Goal: Transaction & Acquisition: Subscribe to service/newsletter

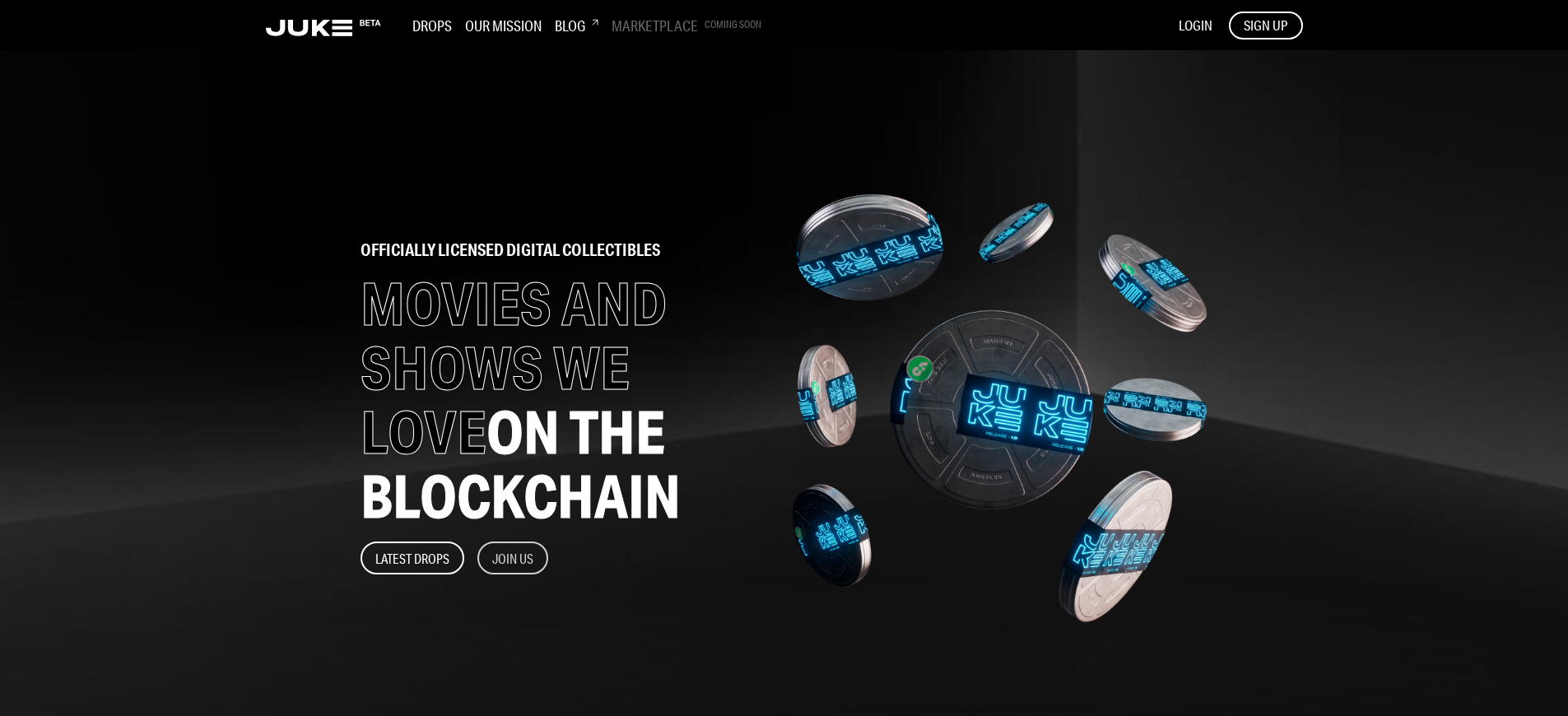
click at [514, 558] on button "Join Us" at bounding box center [513, 558] width 71 height 33
click at [1265, 25] on span "SIGN UP" at bounding box center [1265, 25] width 44 height 18
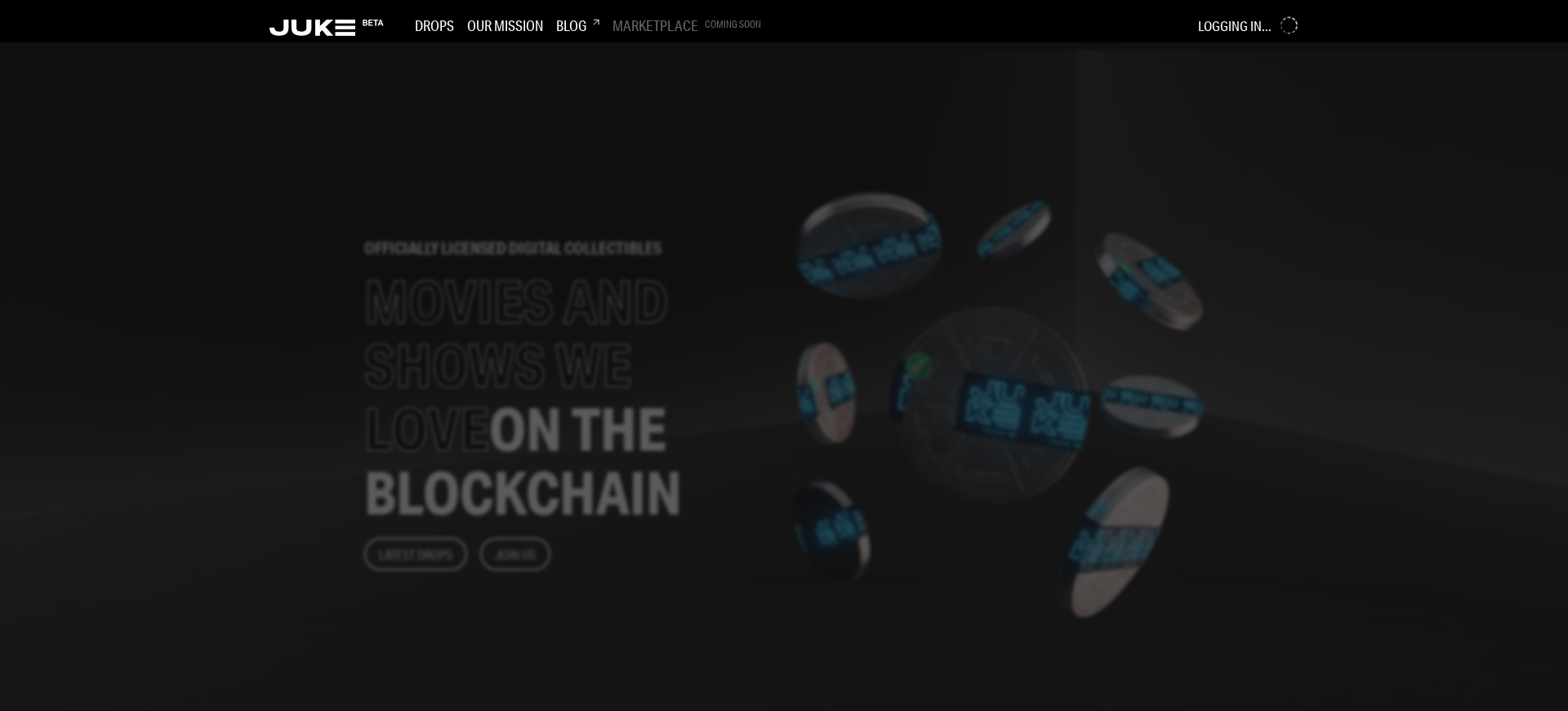
click at [647, 356] on div at bounding box center [784, 376] width 1568 height 669
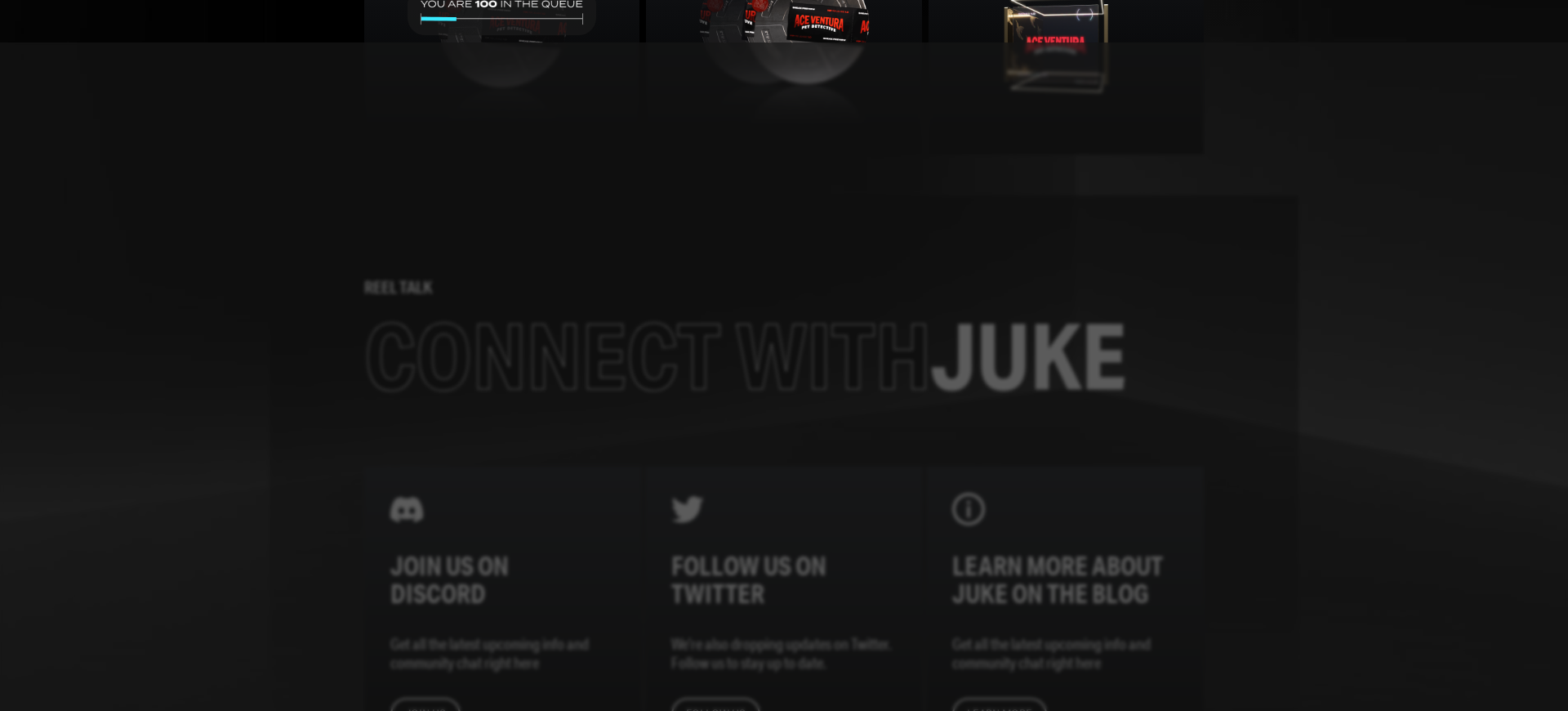
click at [647, 356] on div at bounding box center [784, 376] width 1568 height 669
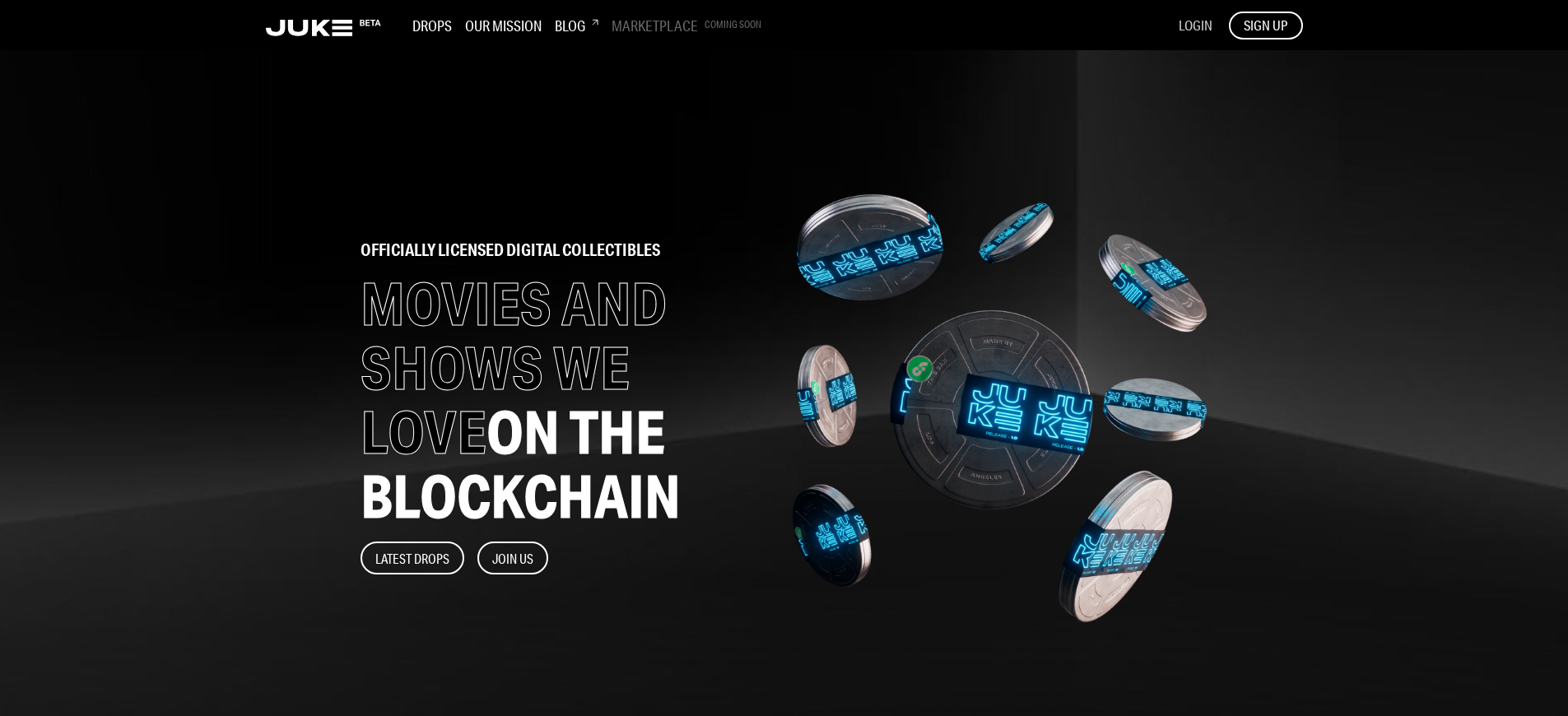
click at [1194, 25] on span "LOGIN" at bounding box center [1195, 25] width 34 height 17
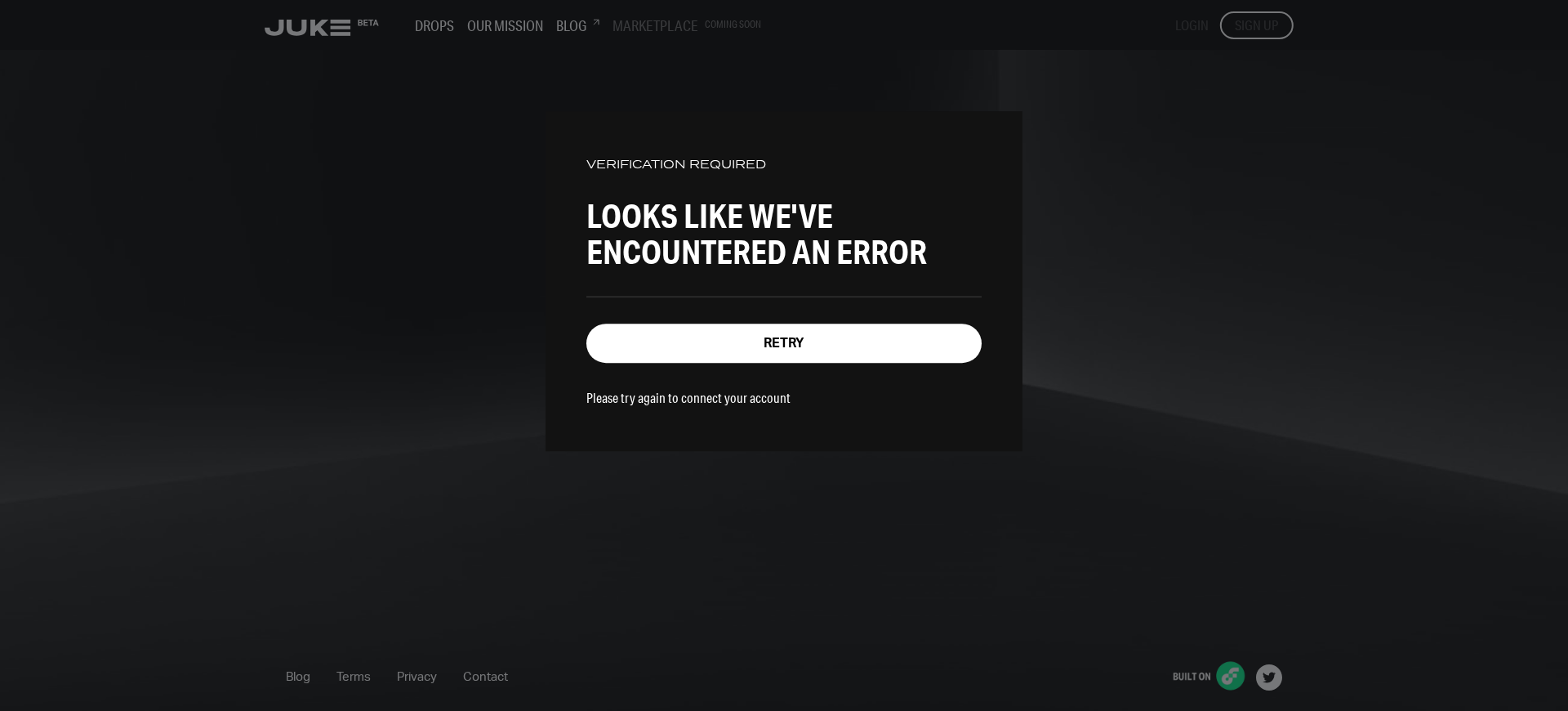
click at [678, 393] on p "Please try again to connect your account" at bounding box center [688, 397] width 204 height 17
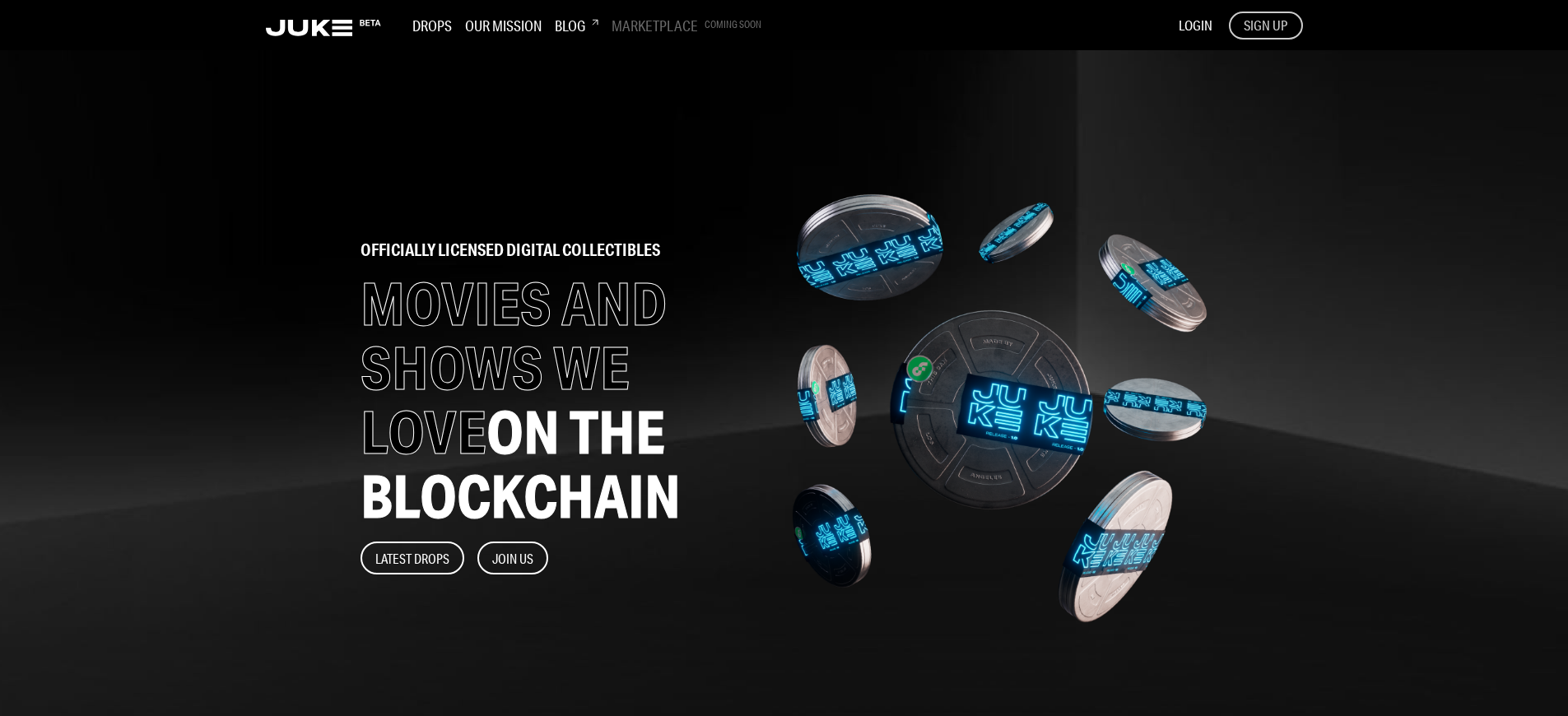
click at [1265, 25] on span "SIGN UP" at bounding box center [1265, 25] width 44 height 18
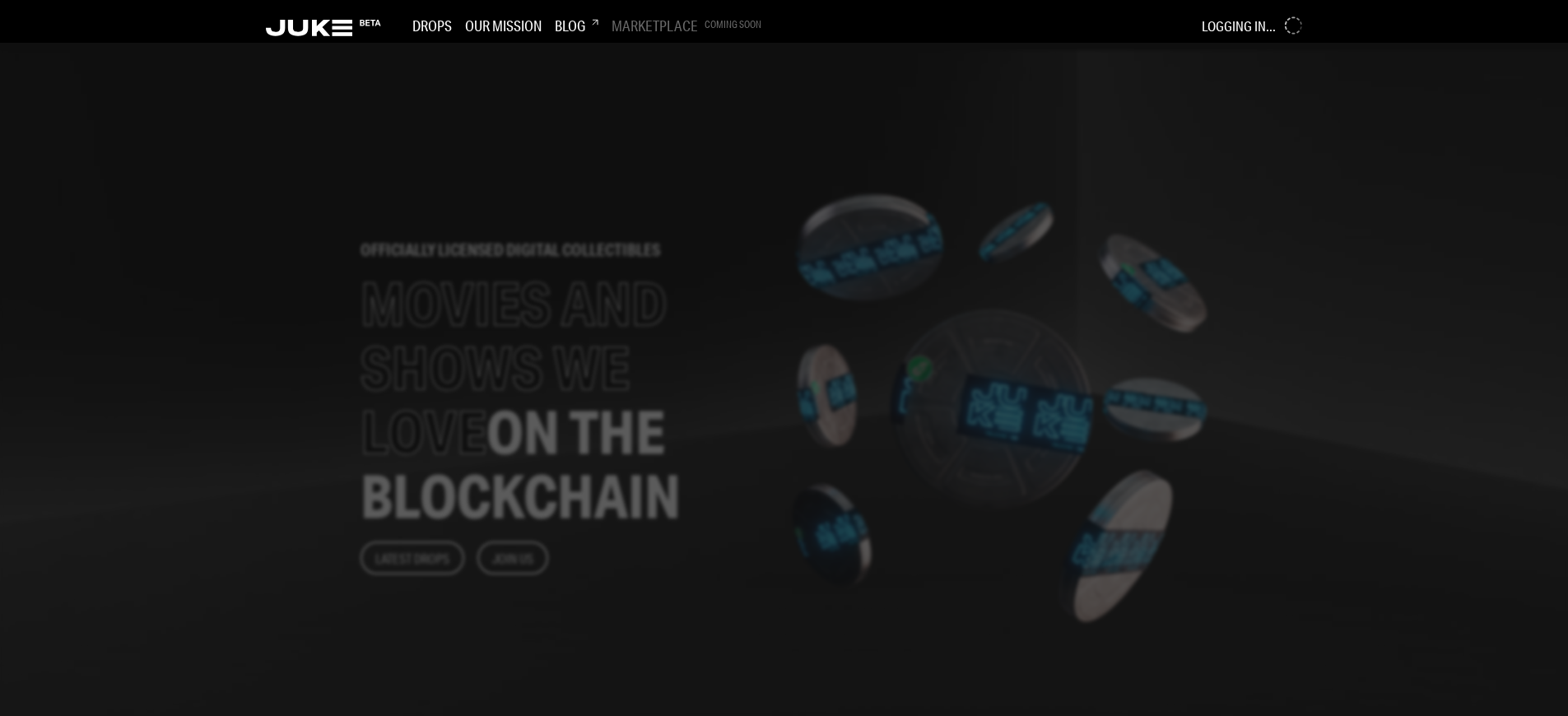
click at [652, 358] on div at bounding box center [784, 379] width 1568 height 673
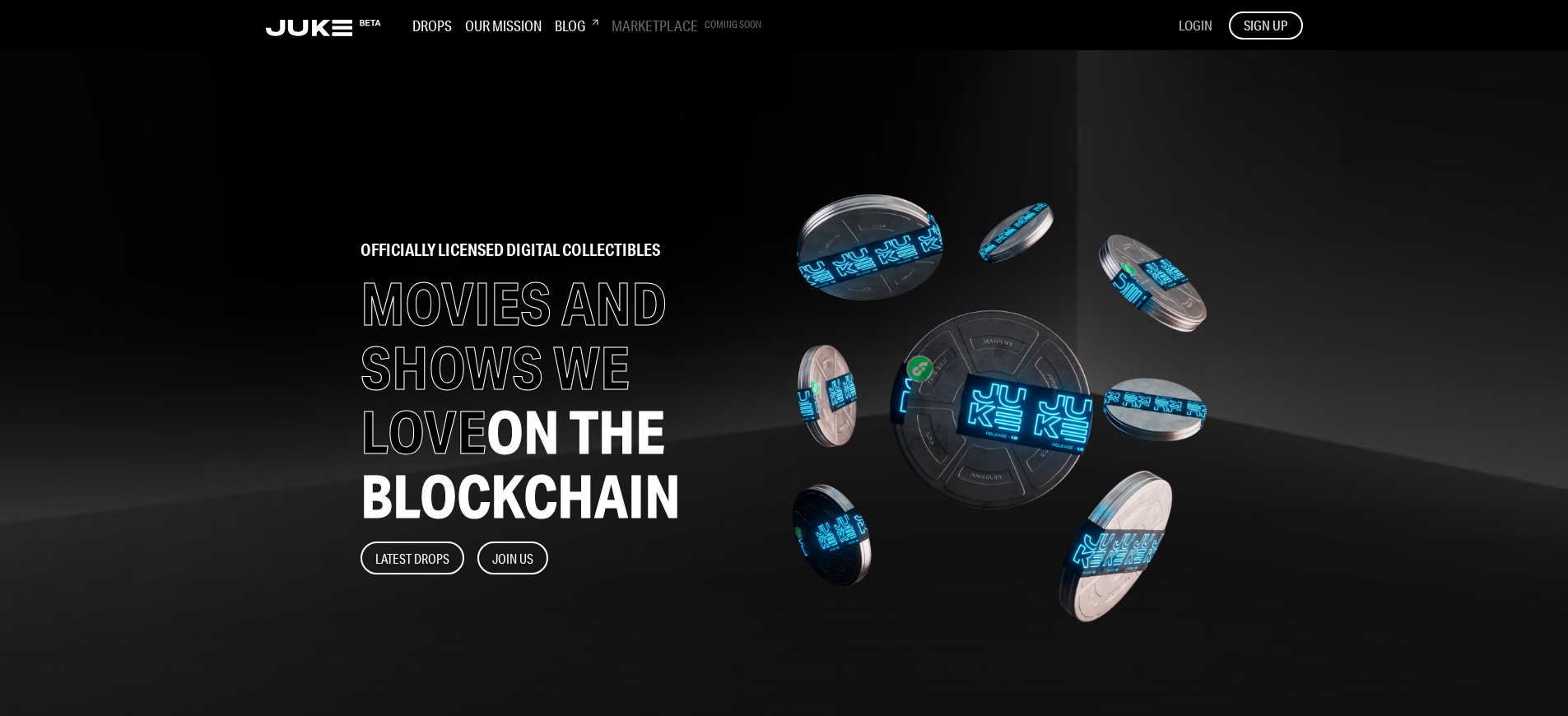
click at [1194, 25] on span "LOGIN" at bounding box center [1195, 25] width 34 height 17
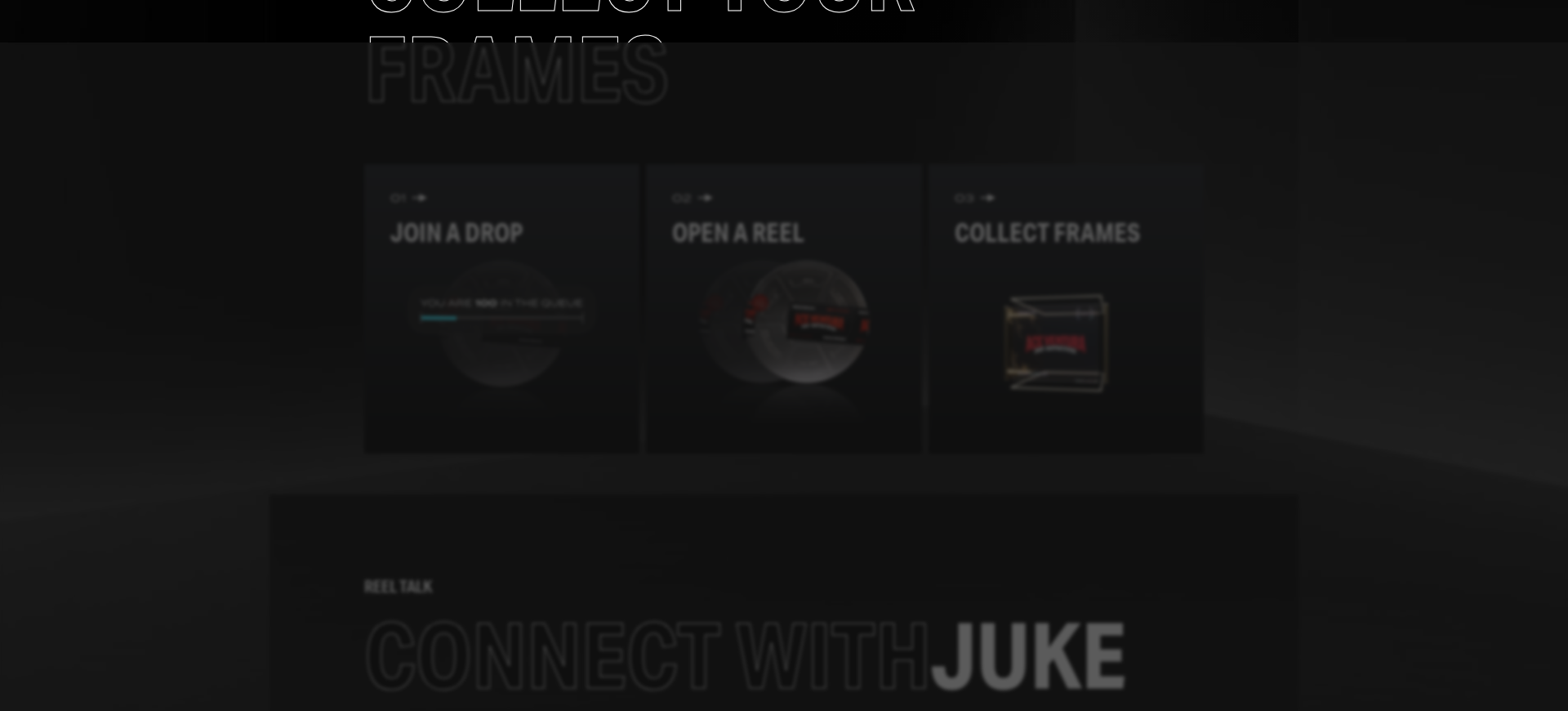
scroll to position [1902, 0]
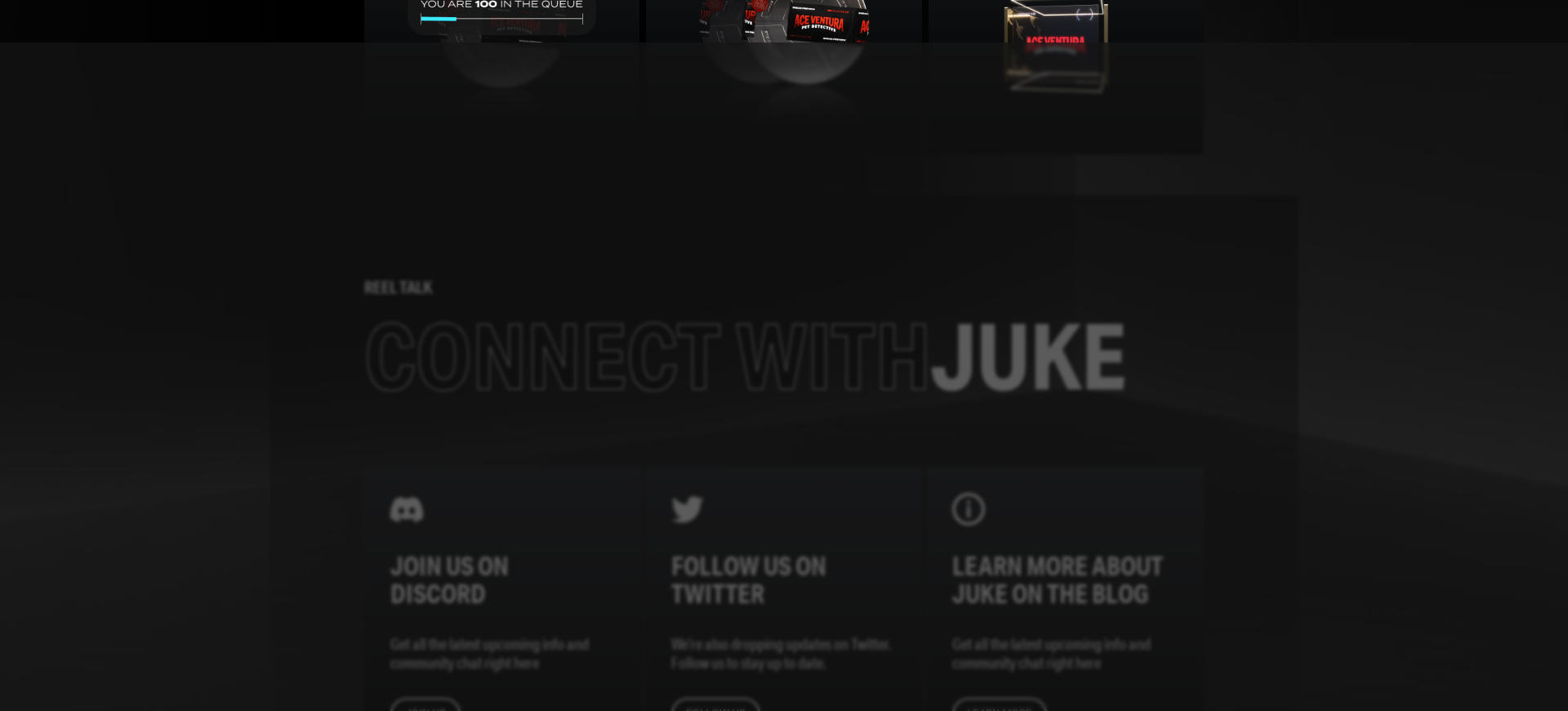
click at [784, 356] on div at bounding box center [784, 376] width 1568 height 669
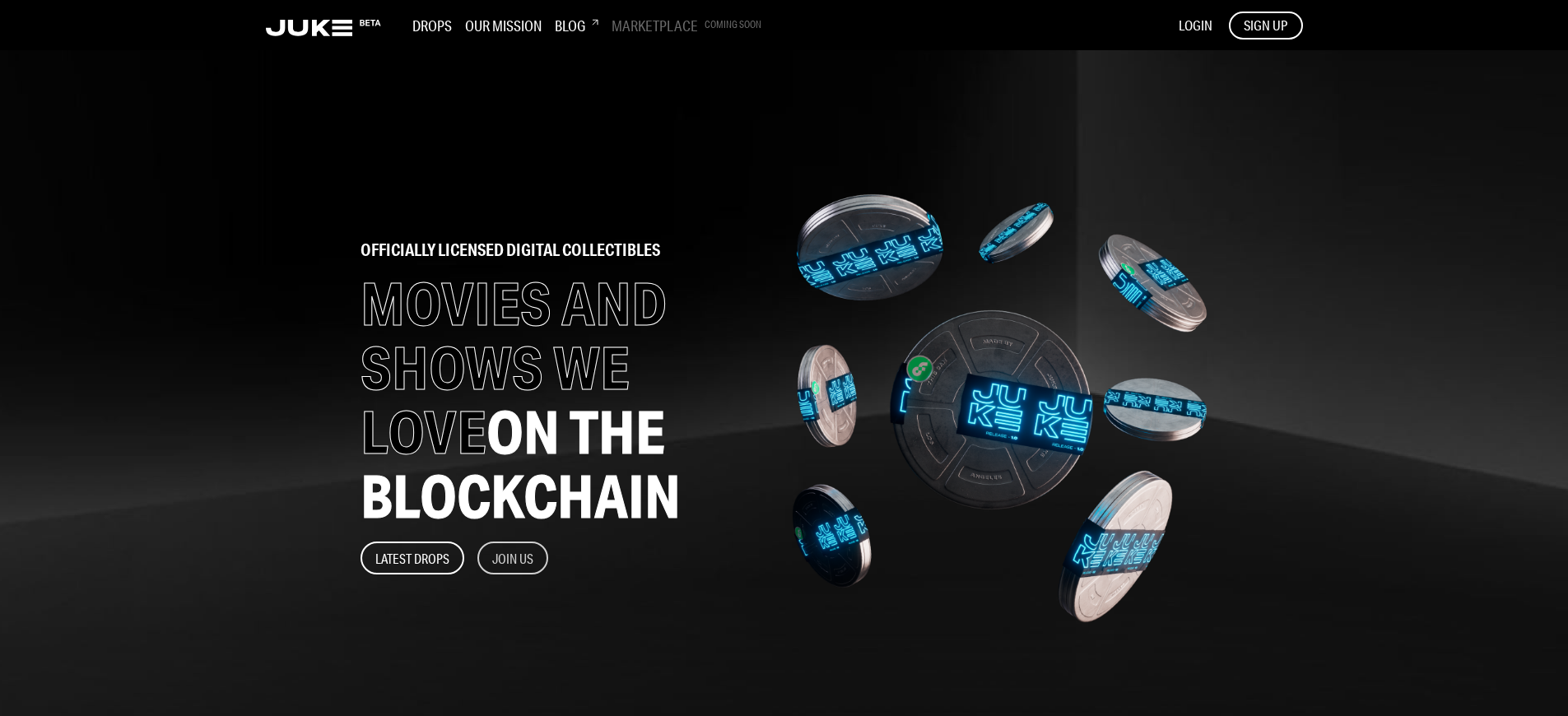
click at [514, 558] on button "Join Us" at bounding box center [513, 558] width 71 height 33
click at [1265, 25] on span "SIGN UP" at bounding box center [1265, 25] width 44 height 18
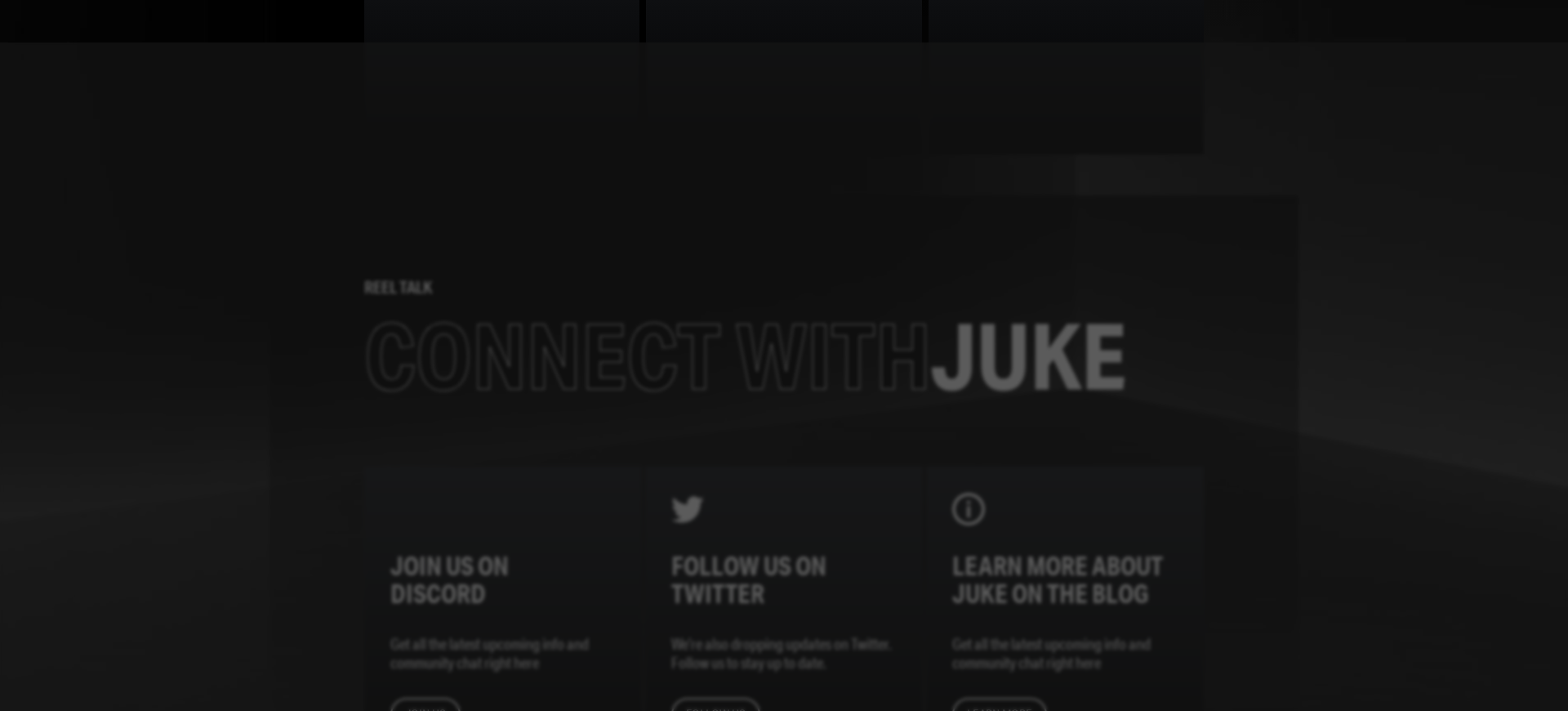
scroll to position [2055, 0]
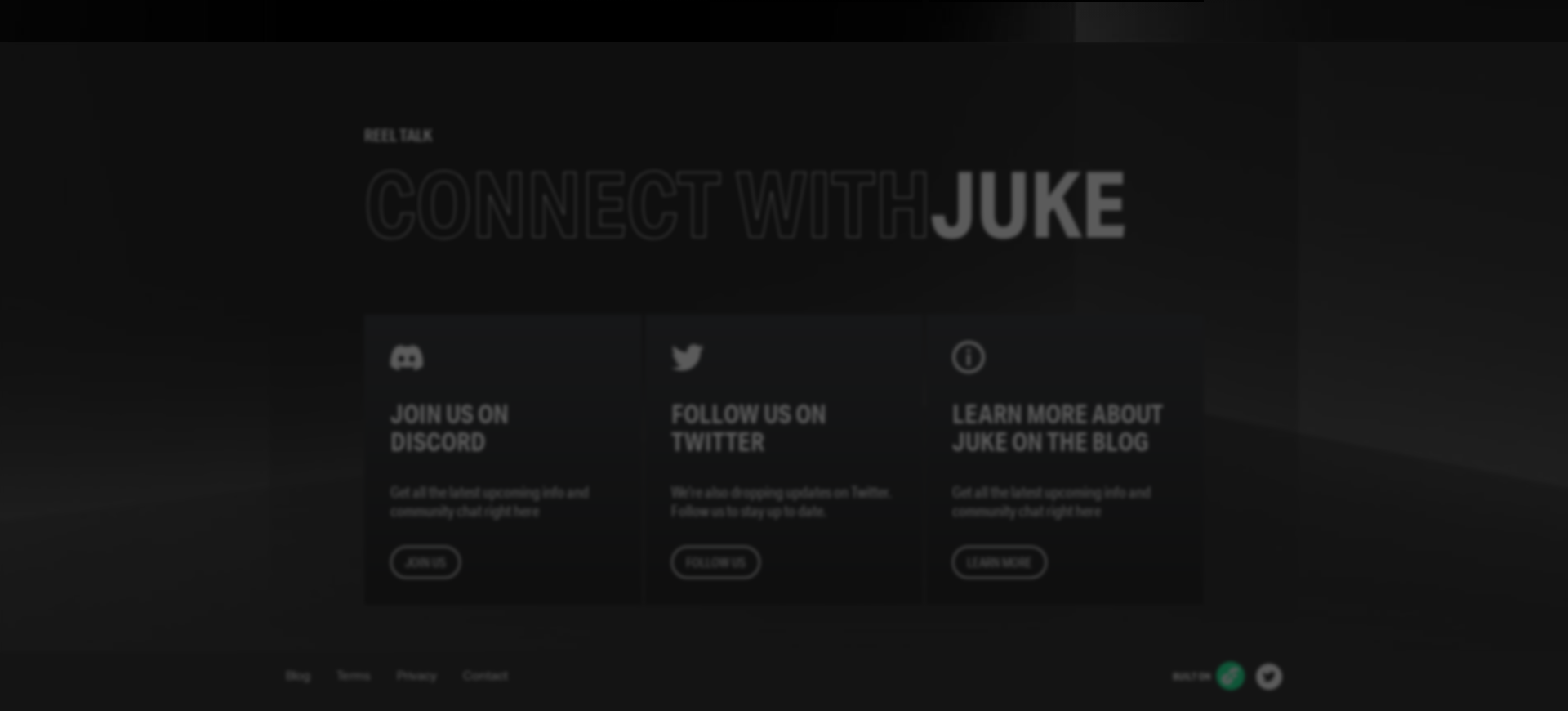
click at [784, 356] on div at bounding box center [784, 376] width 1568 height 669
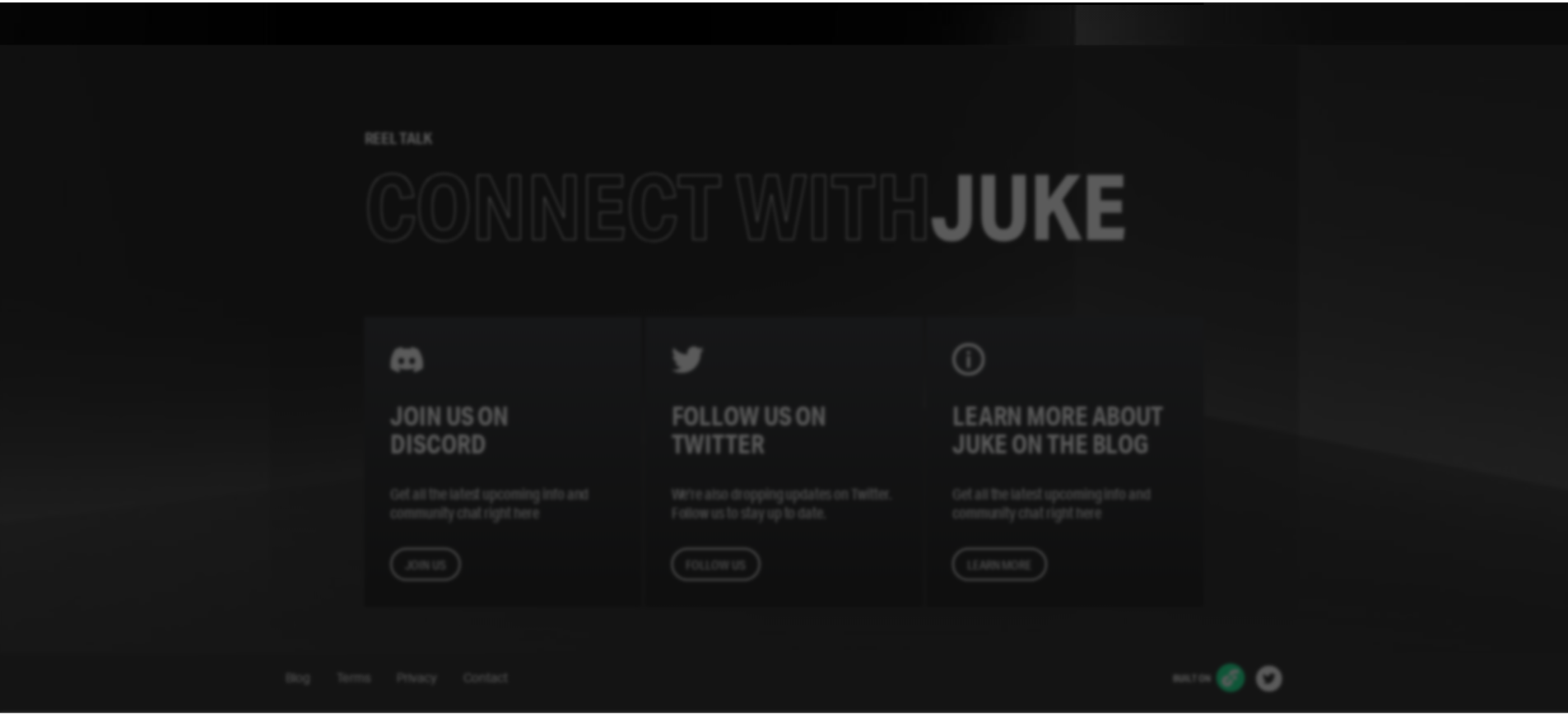
scroll to position [1233, 0]
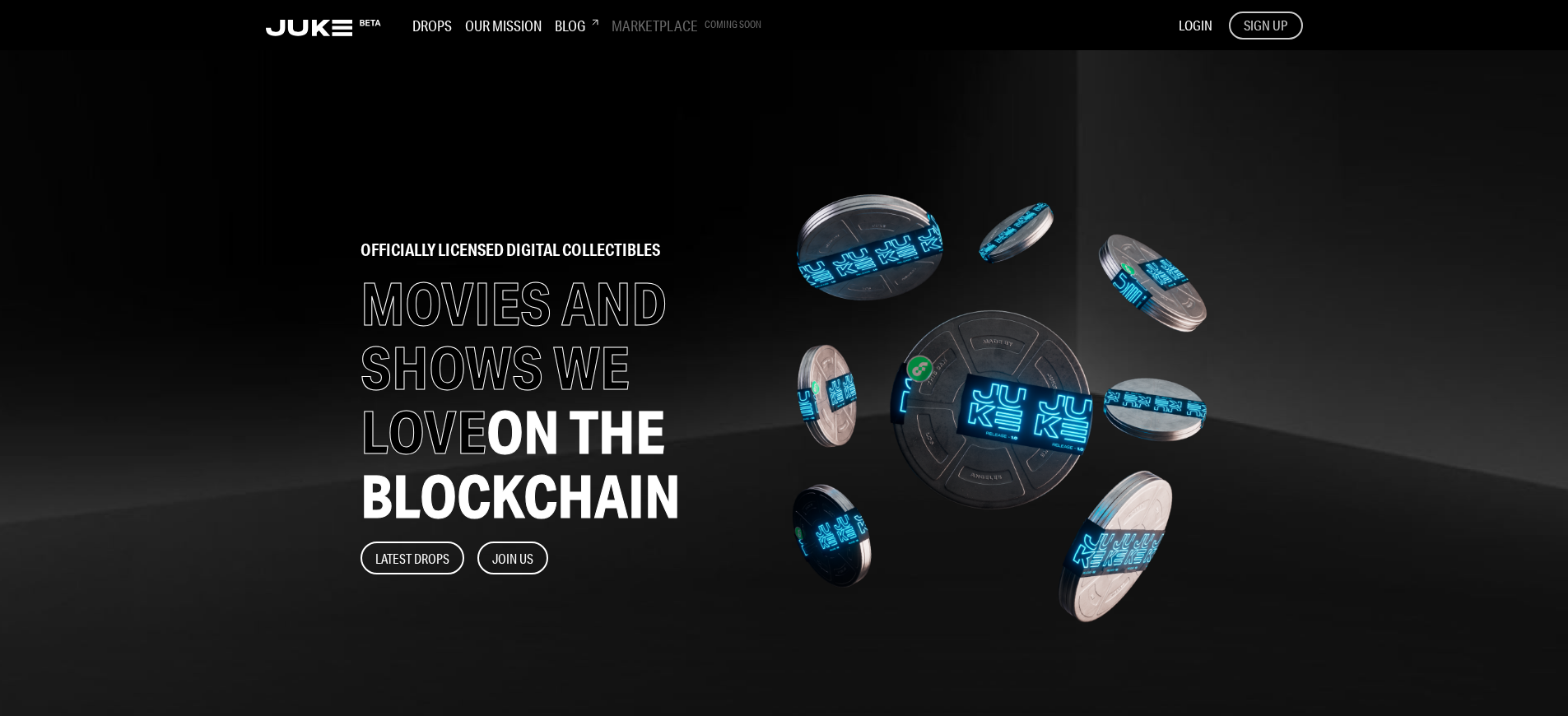
click at [1265, 25] on span "SIGN UP" at bounding box center [1265, 25] width 44 height 18
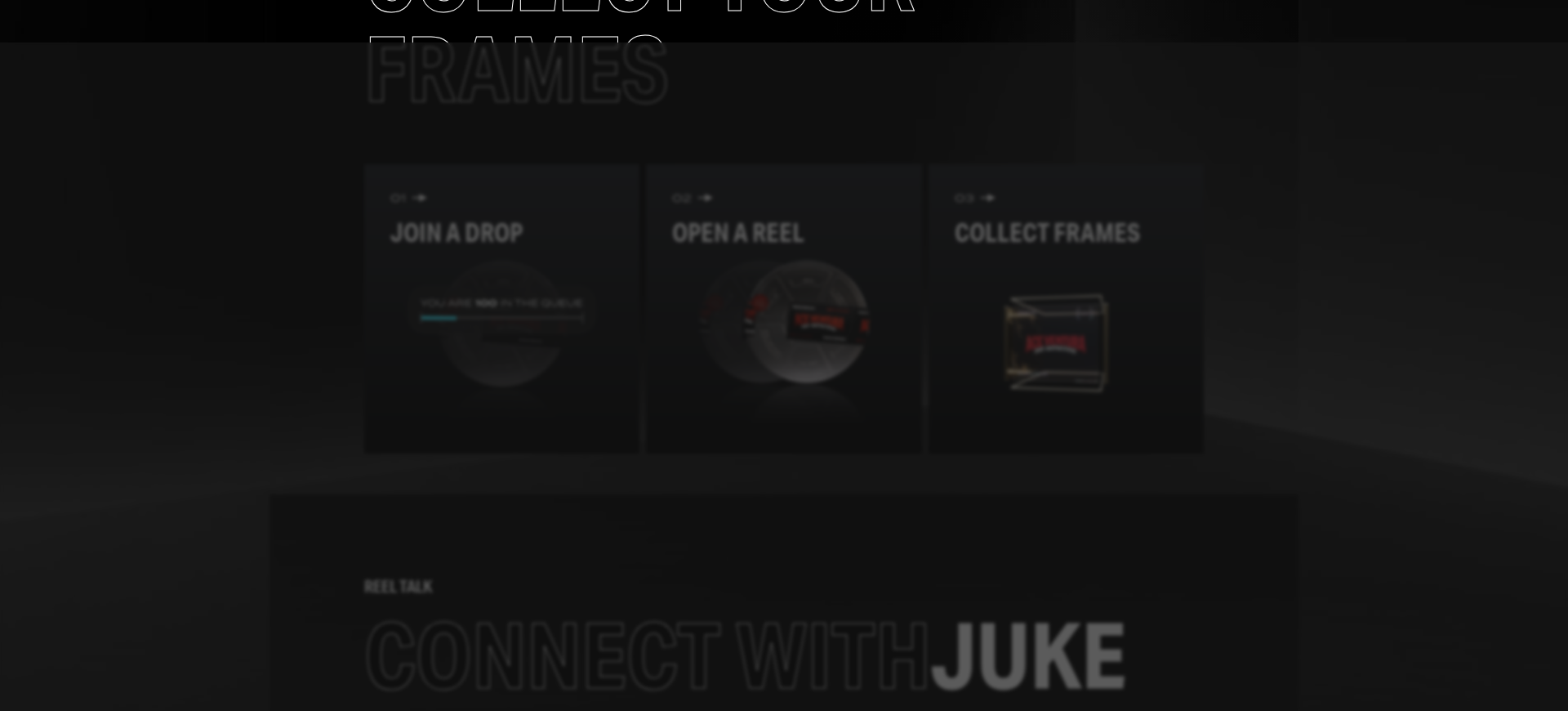
scroll to position [1902, 0]
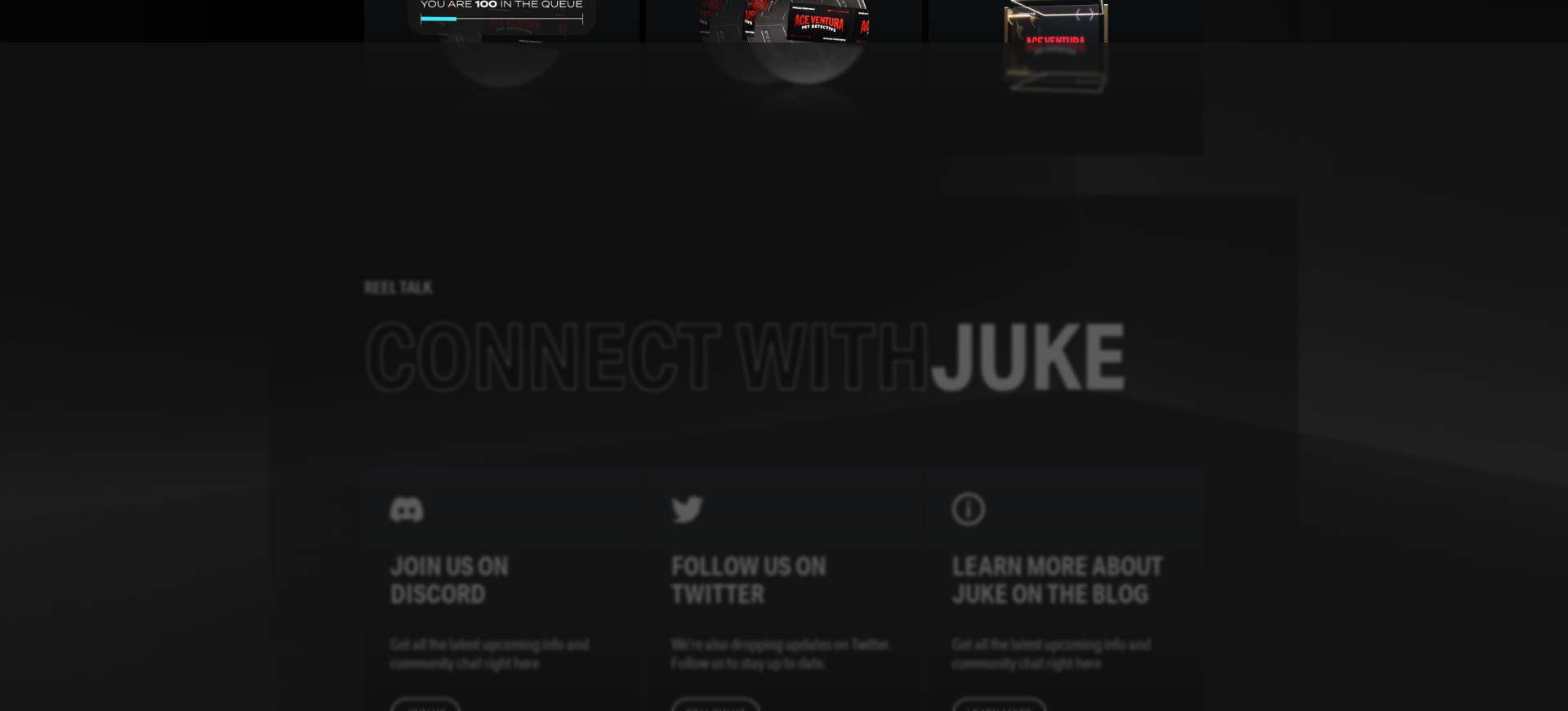
click at [784, 356] on div at bounding box center [784, 376] width 1568 height 669
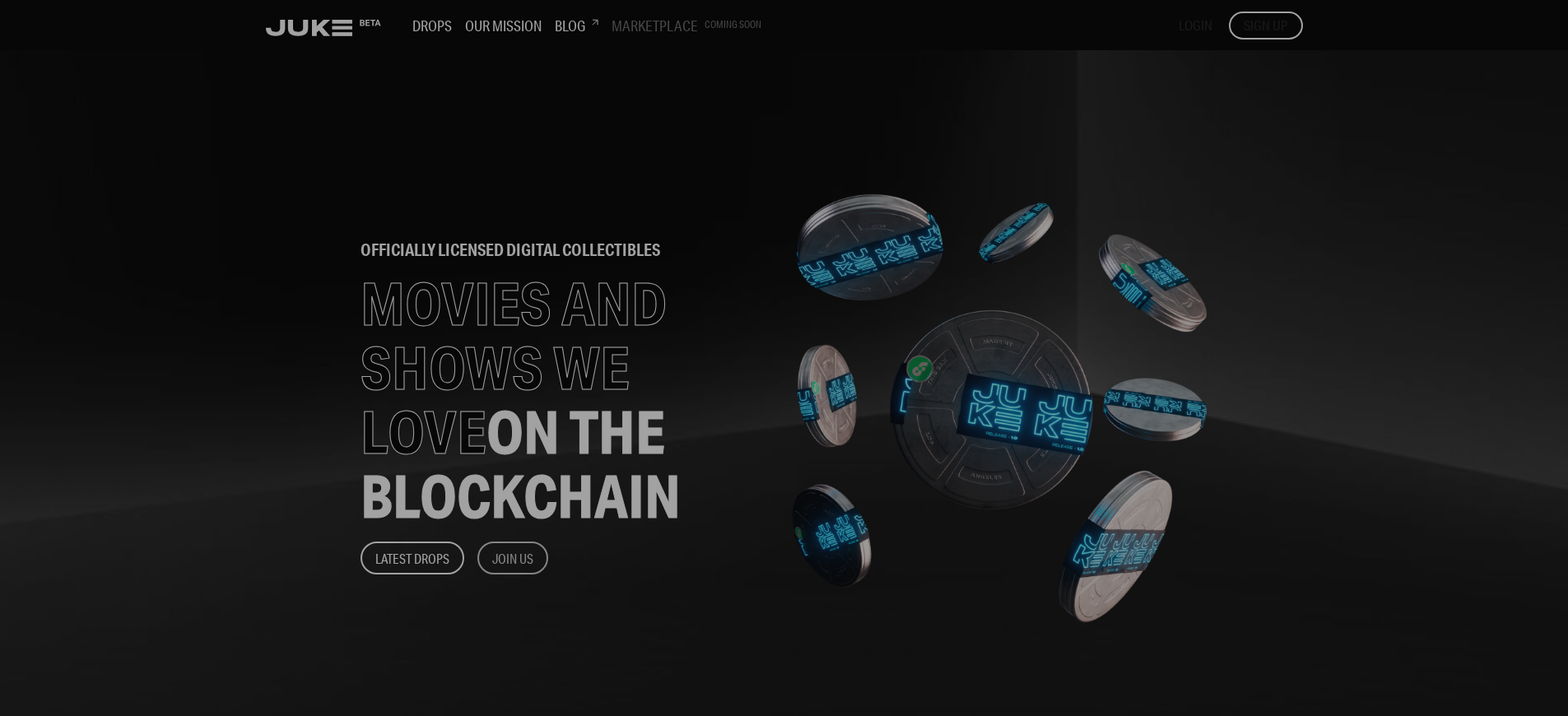
click at [514, 558] on button "Join Us" at bounding box center [513, 558] width 71 height 33
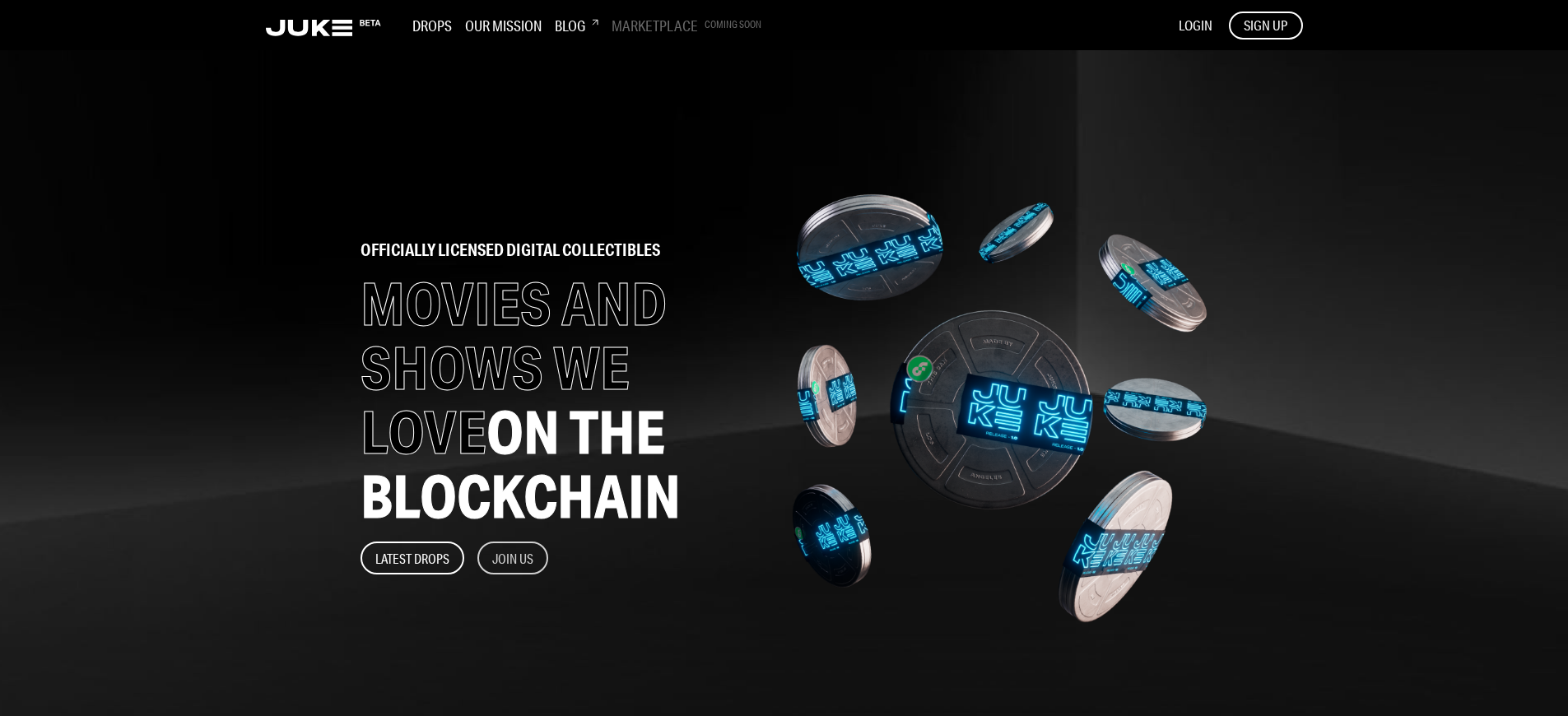
click at [514, 558] on button "Join Us" at bounding box center [513, 558] width 71 height 33
